Goal: Task Accomplishment & Management: Manage account settings

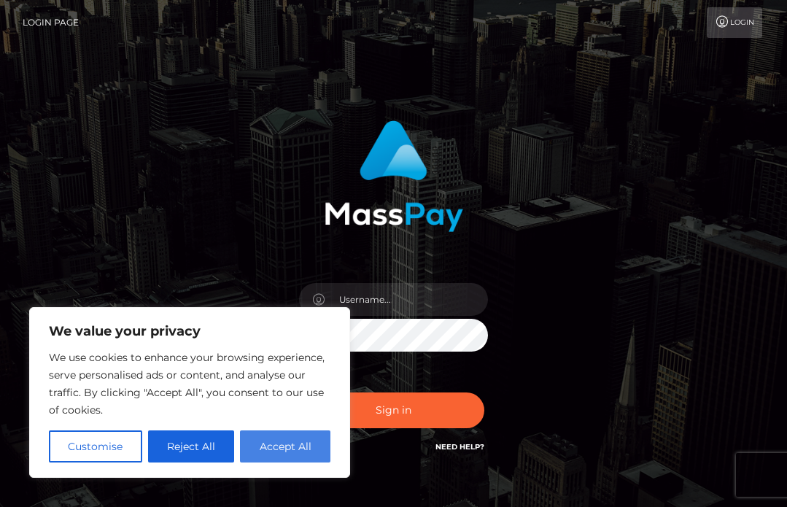
click at [290, 444] on button "Accept All" at bounding box center [285, 446] width 90 height 32
checkbox input "true"
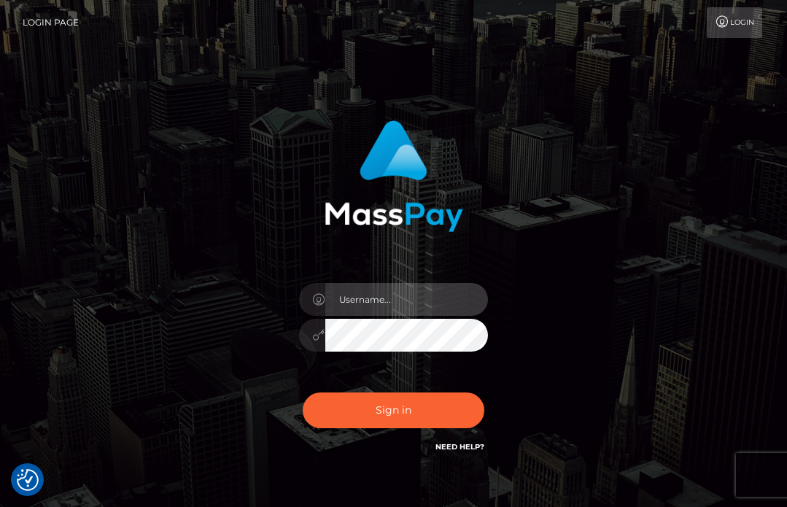
click at [374, 307] on input "text" at bounding box center [406, 299] width 163 height 33
type input "infoforminamoon@gmail.com"
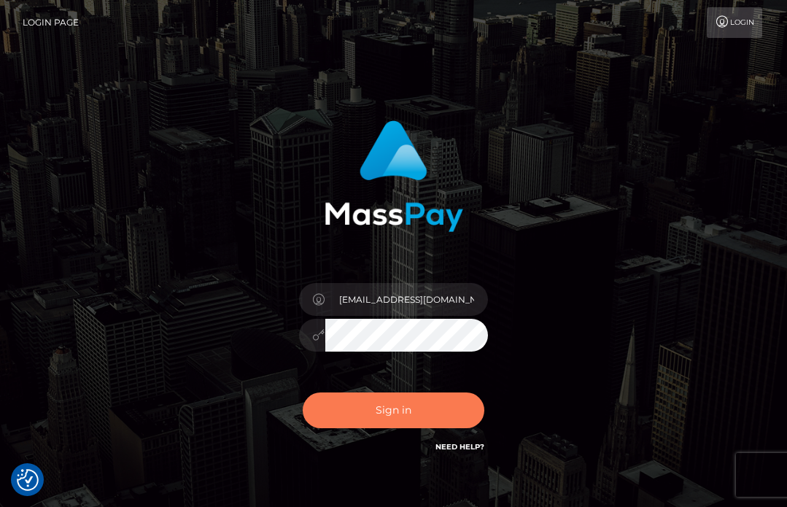
click at [407, 403] on button "Sign in" at bounding box center [394, 410] width 182 height 36
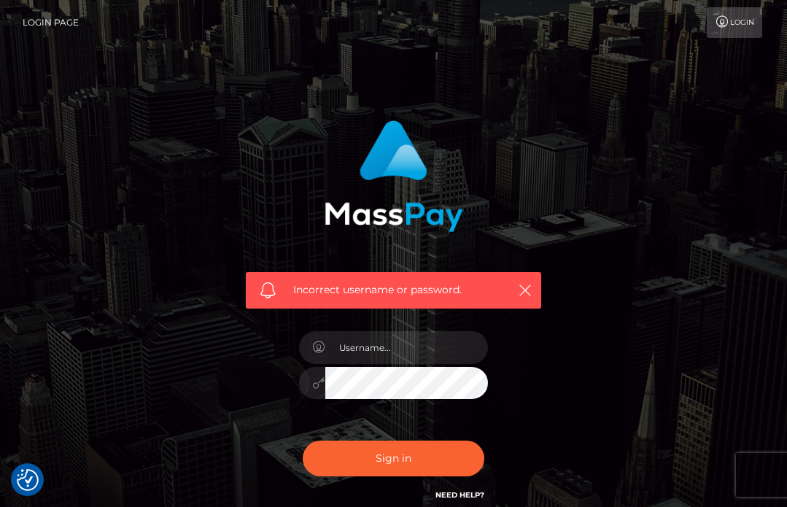
click at [462, 491] on link "Need Help?" at bounding box center [460, 494] width 49 height 9
click at [748, 19] on link "Login" at bounding box center [734, 22] width 55 height 31
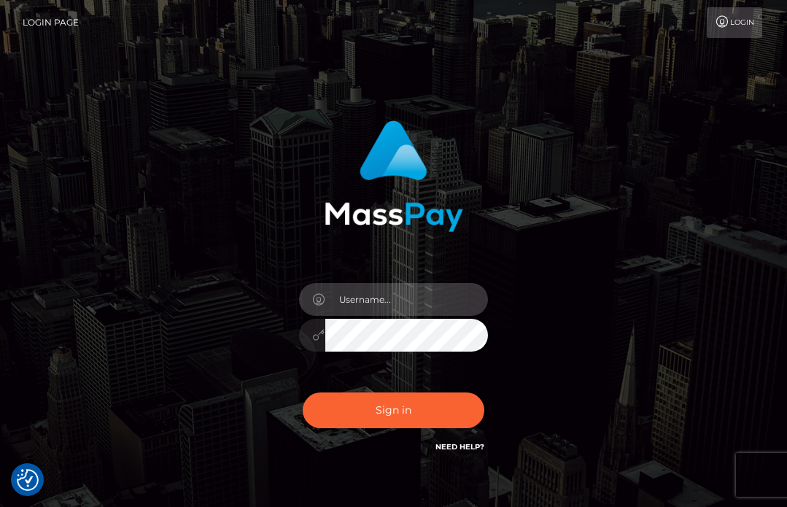
click at [391, 306] on input "text" at bounding box center [406, 299] width 163 height 33
type input "infoforminamoon@gmail.com"
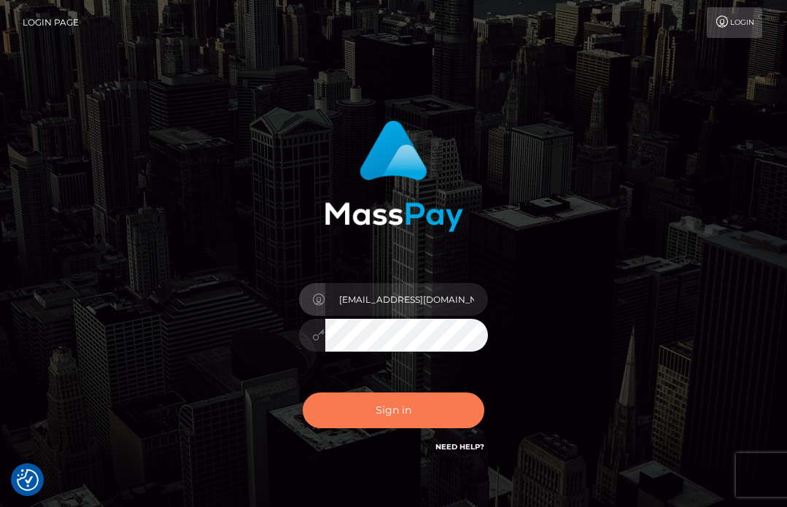
click at [408, 405] on button "Sign in" at bounding box center [394, 410] width 182 height 36
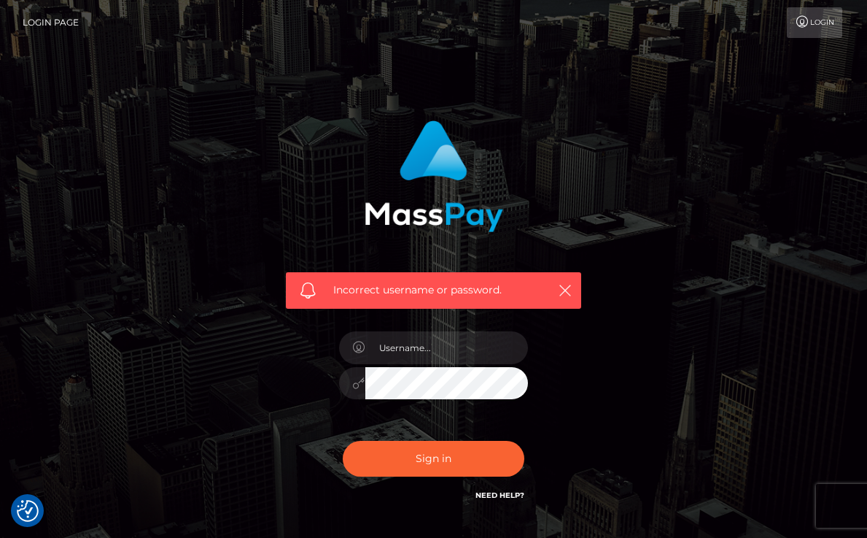
click at [786, 22] on link "Login" at bounding box center [814, 22] width 55 height 31
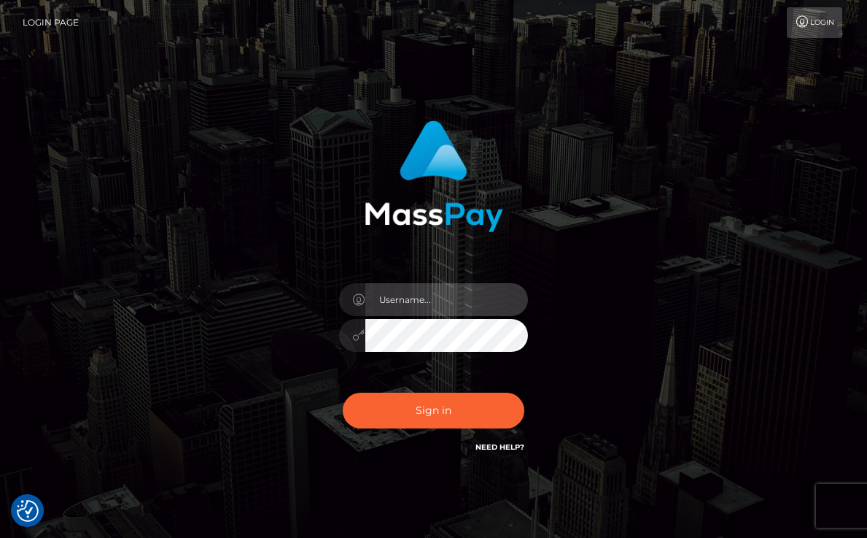
click at [404, 300] on input "text" at bounding box center [446, 299] width 163 height 33
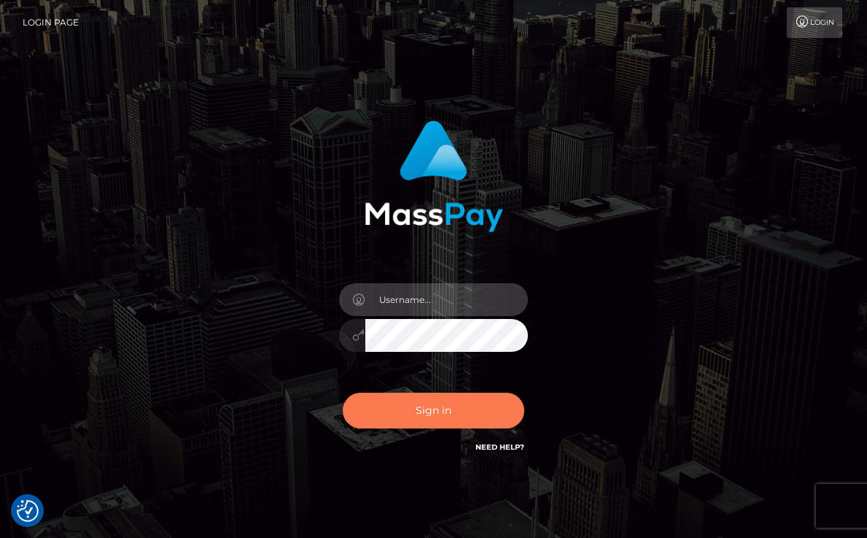
type input "infoforminamoon@gmail.com"
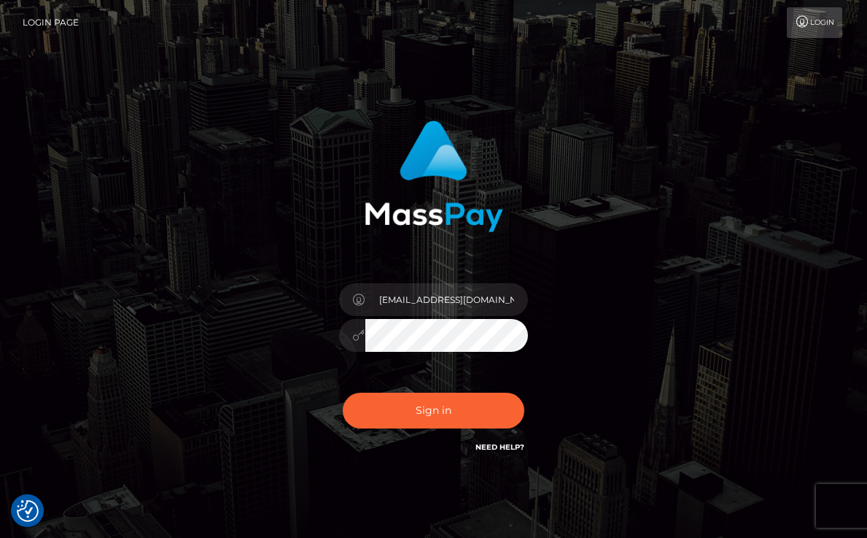
click at [356, 336] on icon at bounding box center [359, 335] width 12 height 12
click at [599, 240] on div "infoforminamoon@gmail.com Sign in" at bounding box center [433, 294] width 339 height 371
click at [503, 303] on input "[EMAIL_ADDRESS][DOMAIN_NAME]" at bounding box center [446, 299] width 163 height 33
drag, startPoint x: 503, startPoint y: 303, endPoint x: 549, endPoint y: 305, distance: 46.0
click at [549, 305] on div "[EMAIL_ADDRESS][DOMAIN_NAME]" at bounding box center [433, 287] width 317 height 357
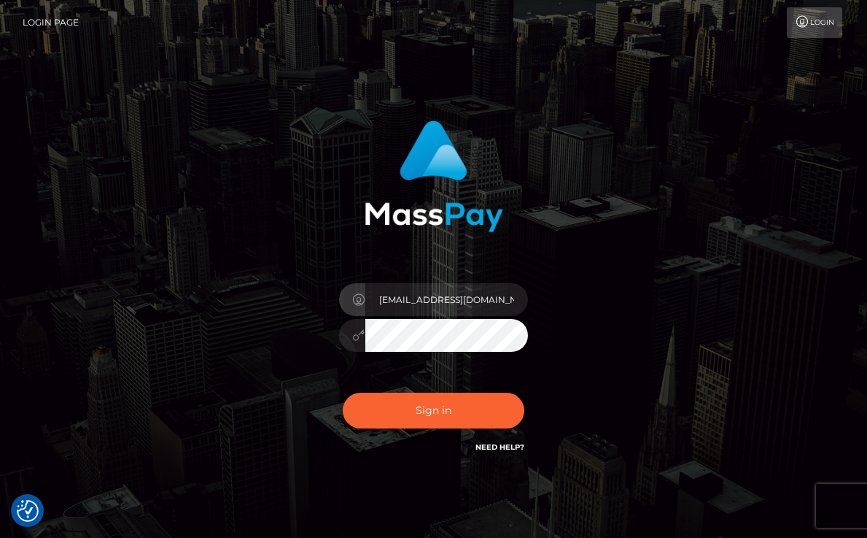
click at [579, 279] on div "[EMAIL_ADDRESS][DOMAIN_NAME]" at bounding box center [433, 287] width 317 height 357
click at [497, 451] on link "Need Help?" at bounding box center [500, 446] width 49 height 9
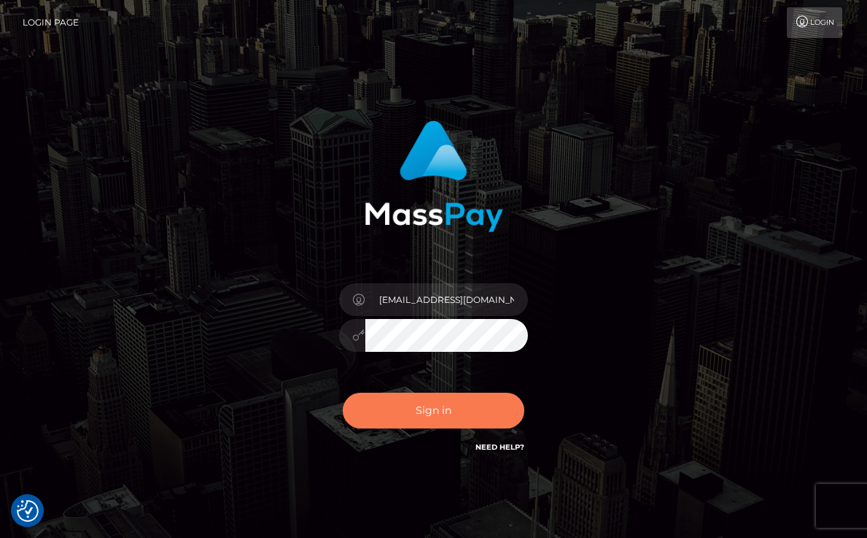
click at [432, 420] on button "Sign in" at bounding box center [434, 410] width 182 height 36
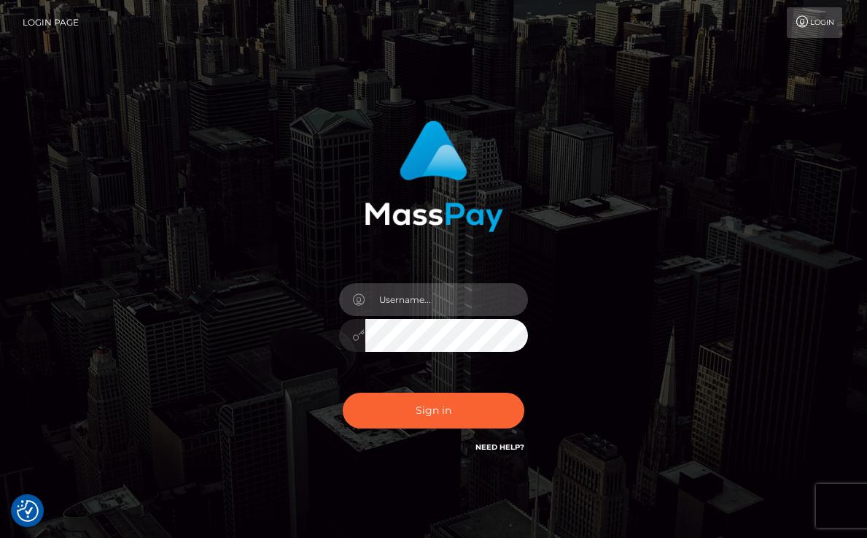
click at [395, 295] on input "text" at bounding box center [446, 299] width 163 height 33
type input "[EMAIL_ADDRESS][DOMAIN_NAME]"
click at [343, 392] on button "Sign in" at bounding box center [434, 410] width 182 height 36
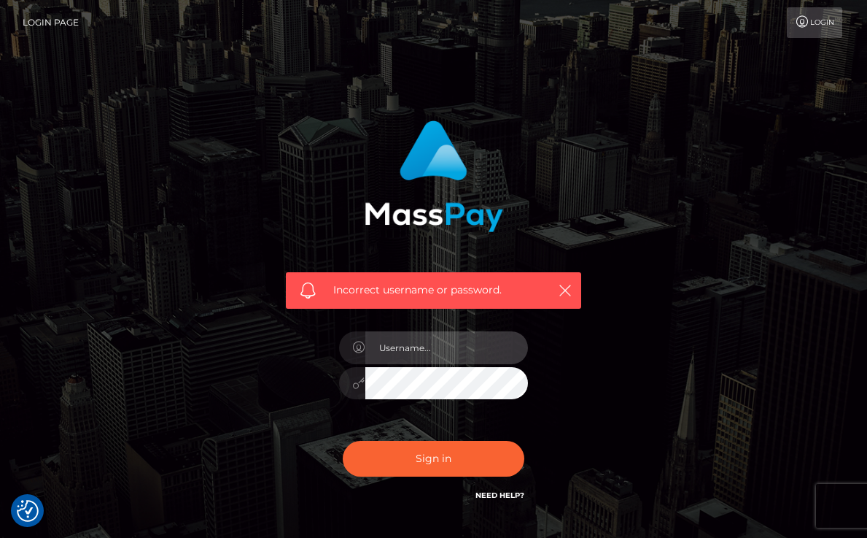
click at [437, 349] on input "text" at bounding box center [446, 347] width 163 height 33
type input "[EMAIL_ADDRESS][DOMAIN_NAME]"
click at [356, 385] on icon at bounding box center [359, 383] width 12 height 12
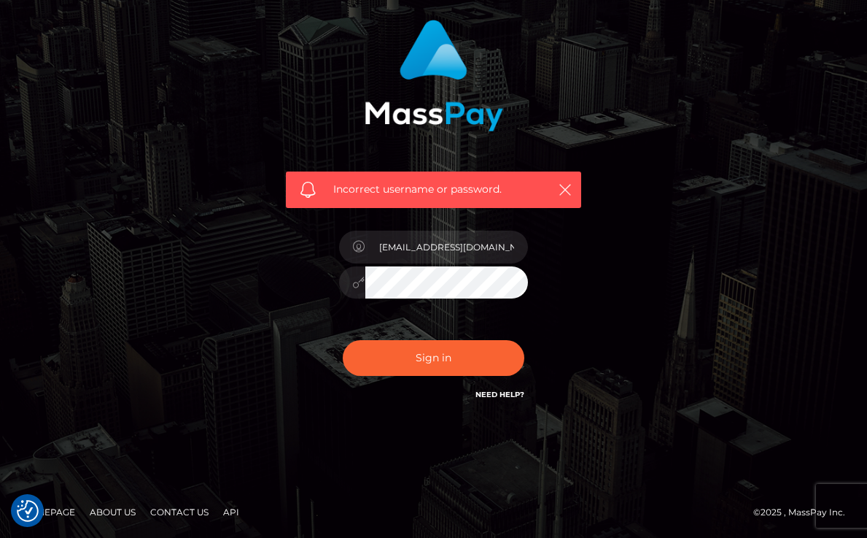
click at [185, 513] on link "Contact Us" at bounding box center [179, 511] width 70 height 23
click at [343, 340] on button "Sign in" at bounding box center [434, 358] width 182 height 36
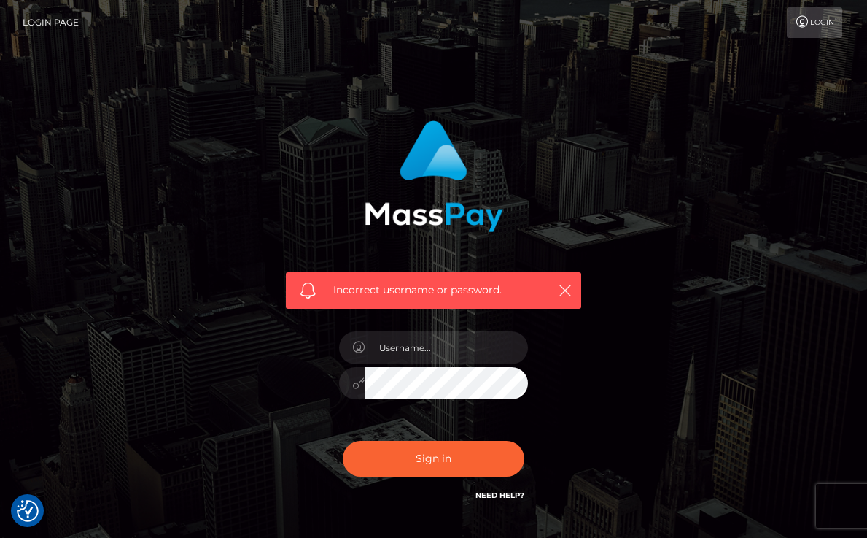
click at [359, 349] on icon at bounding box center [359, 347] width 12 height 12
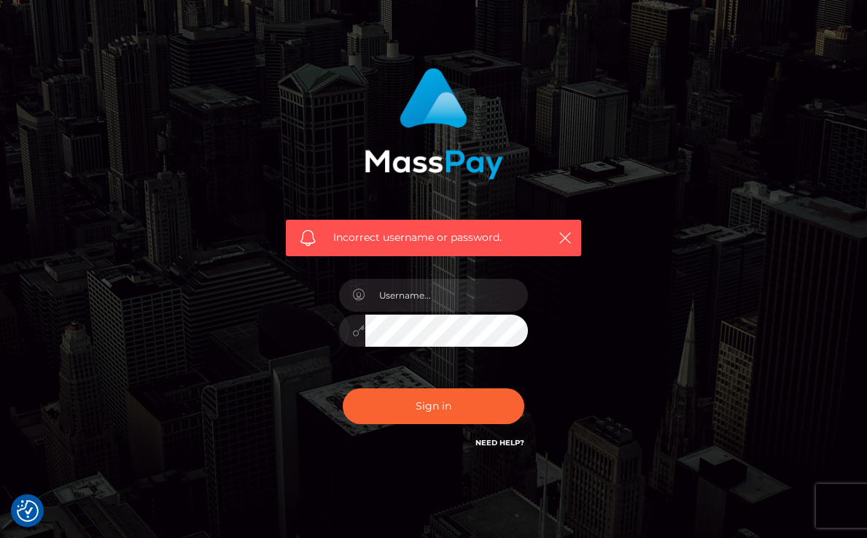
scroll to position [101, 0]
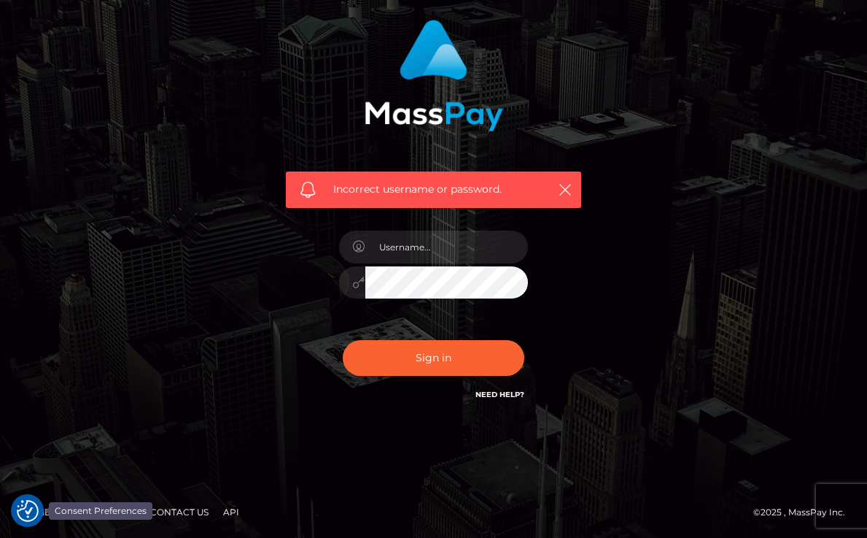
click at [25, 503] on img "Consent Preferences" at bounding box center [28, 511] width 22 height 22
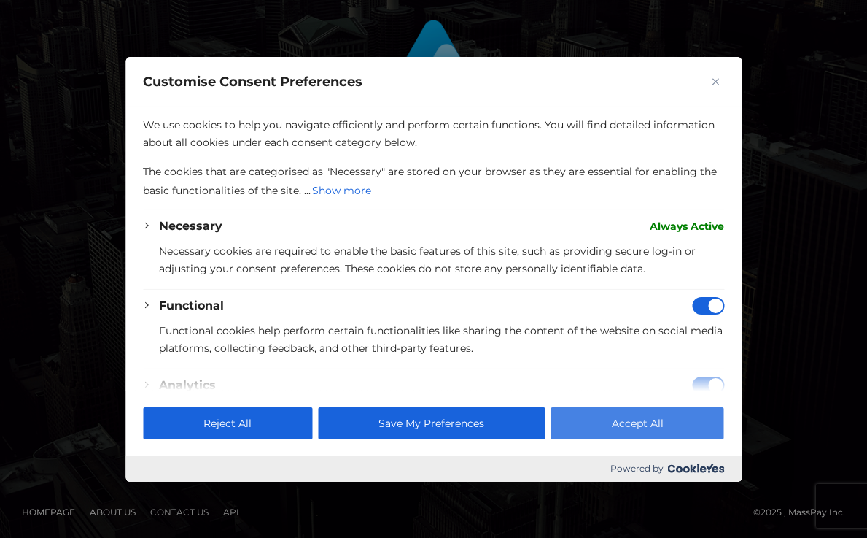
click at [645, 419] on button "Accept All" at bounding box center [638, 423] width 173 height 32
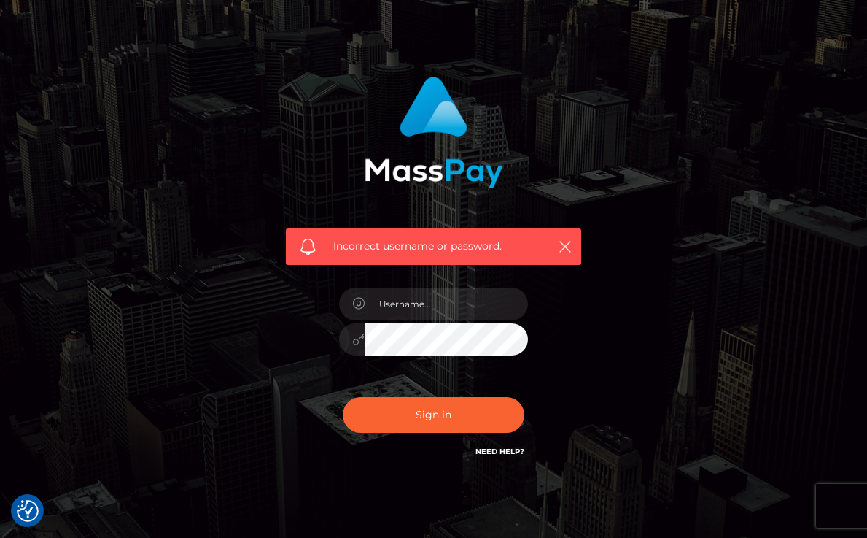
scroll to position [0, 0]
